Goal: Task Accomplishment & Management: Manage account settings

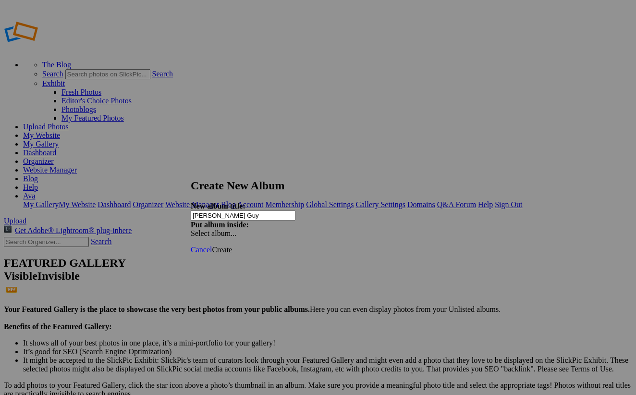
type input "[PERSON_NAME] Guy"
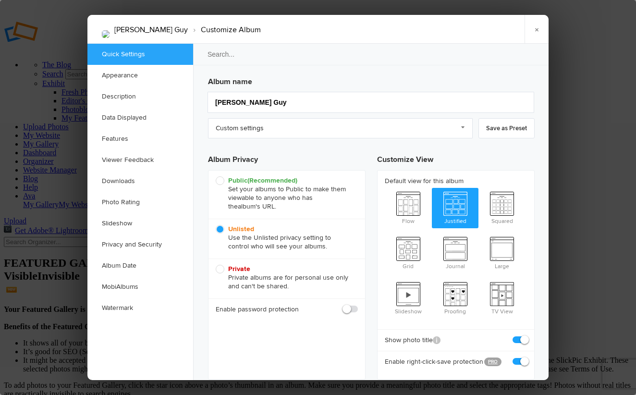
click at [222, 74] on h3 "Album name" at bounding box center [371, 79] width 327 height 15
click at [233, 126] on link "Custom settings" at bounding box center [340, 128] width 265 height 20
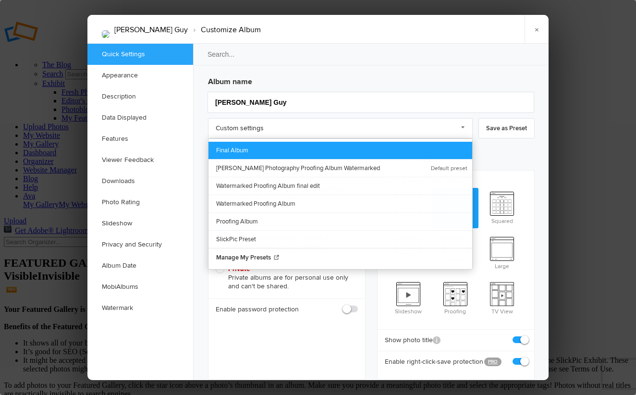
click at [238, 148] on link "Final Album" at bounding box center [340, 150] width 264 height 17
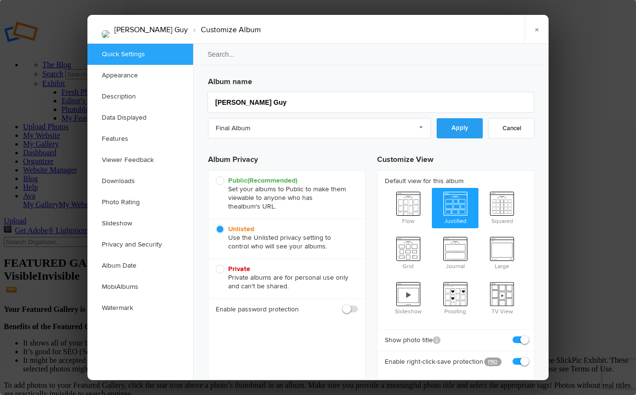
click at [449, 132] on link "Apply" at bounding box center [460, 128] width 46 height 20
checkbox input "false"
checkbox input "true"
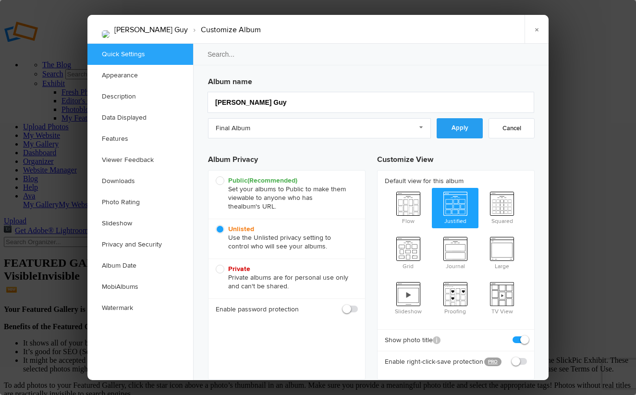
checkbox input "false"
checkbox input "true"
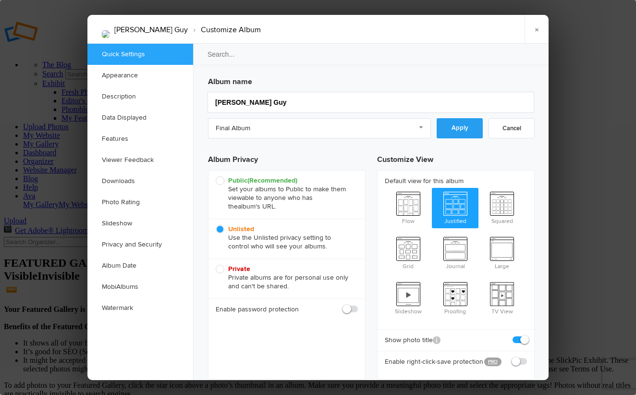
checkbox input "true"
checkbox input "false"
click at [538, 31] on link "×" at bounding box center [537, 29] width 24 height 29
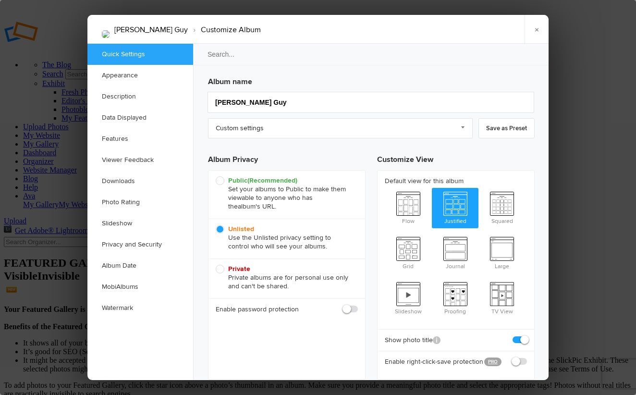
click at [220, 74] on h3 "Album name" at bounding box center [371, 79] width 327 height 15
click at [234, 124] on link "Custom settings" at bounding box center [340, 128] width 265 height 20
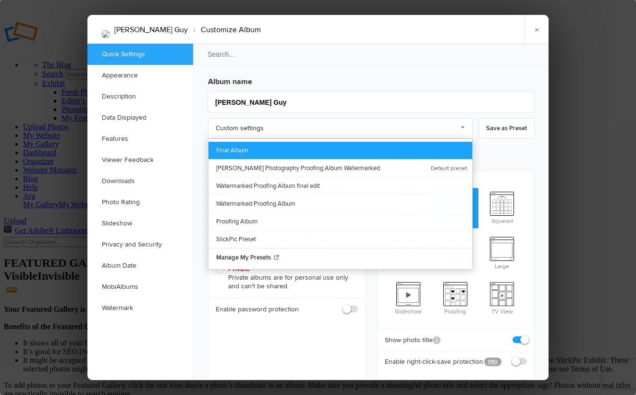
click at [239, 149] on link "Final Album" at bounding box center [340, 150] width 264 height 17
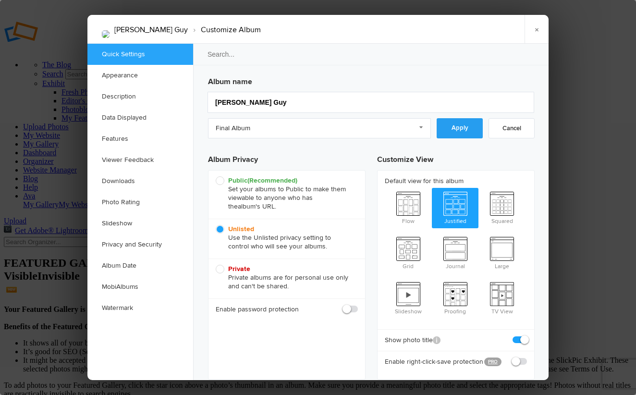
click at [448, 124] on link "Apply" at bounding box center [460, 128] width 46 height 20
click at [585, 143] on div at bounding box center [318, 197] width 636 height 395
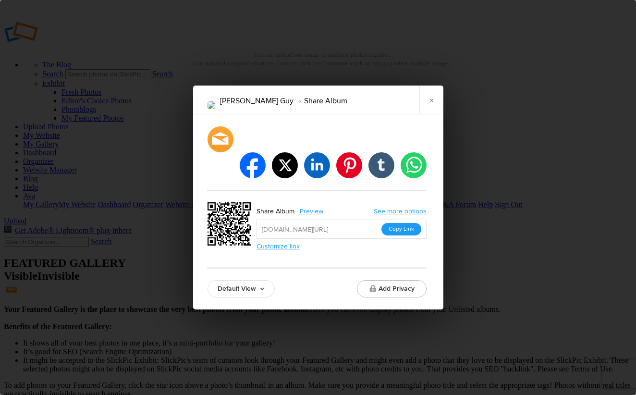
click at [404, 223] on button "Copy Link" at bounding box center [401, 229] width 40 height 12
